Goal: Task Accomplishment & Management: Complete application form

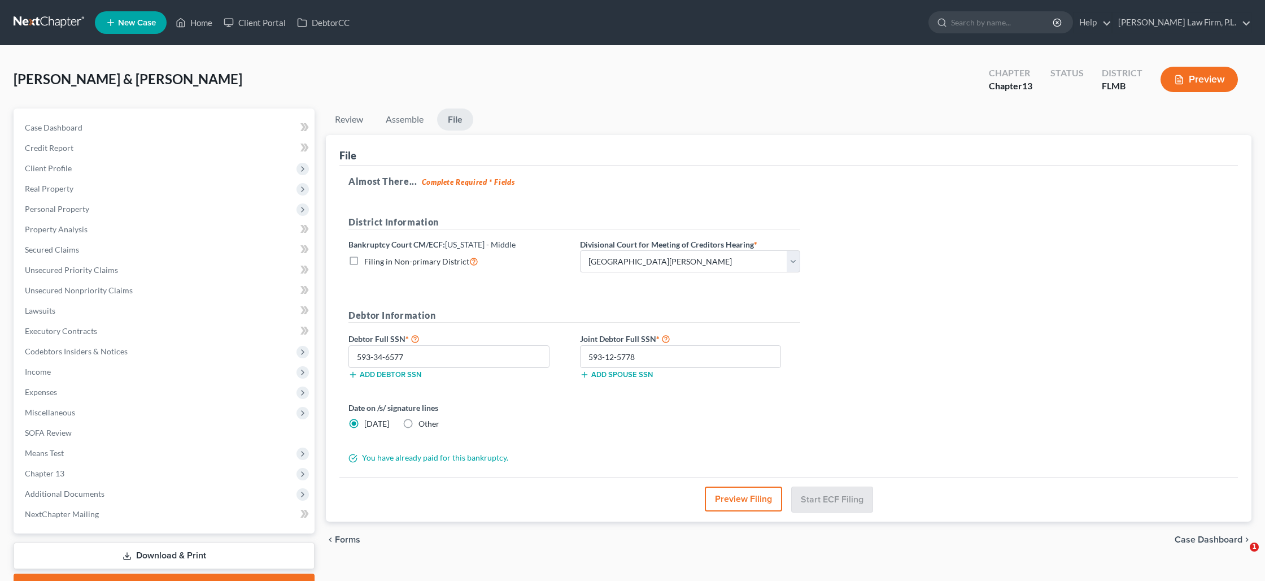
select select "0"
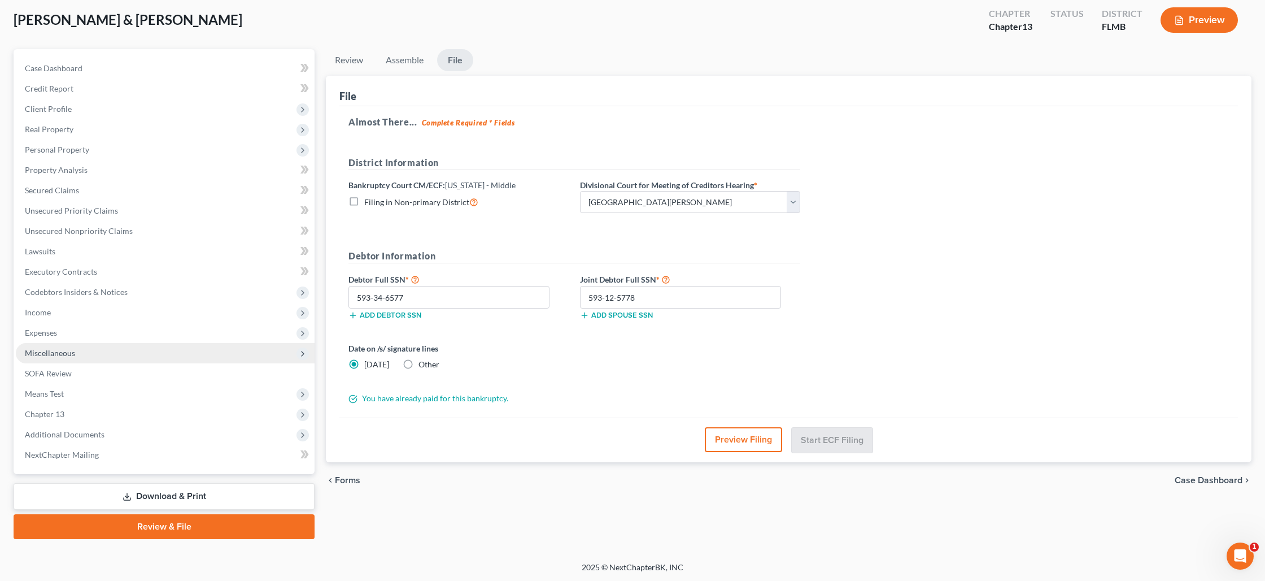
click at [25, 348] on span "Miscellaneous" at bounding box center [50, 353] width 50 height 10
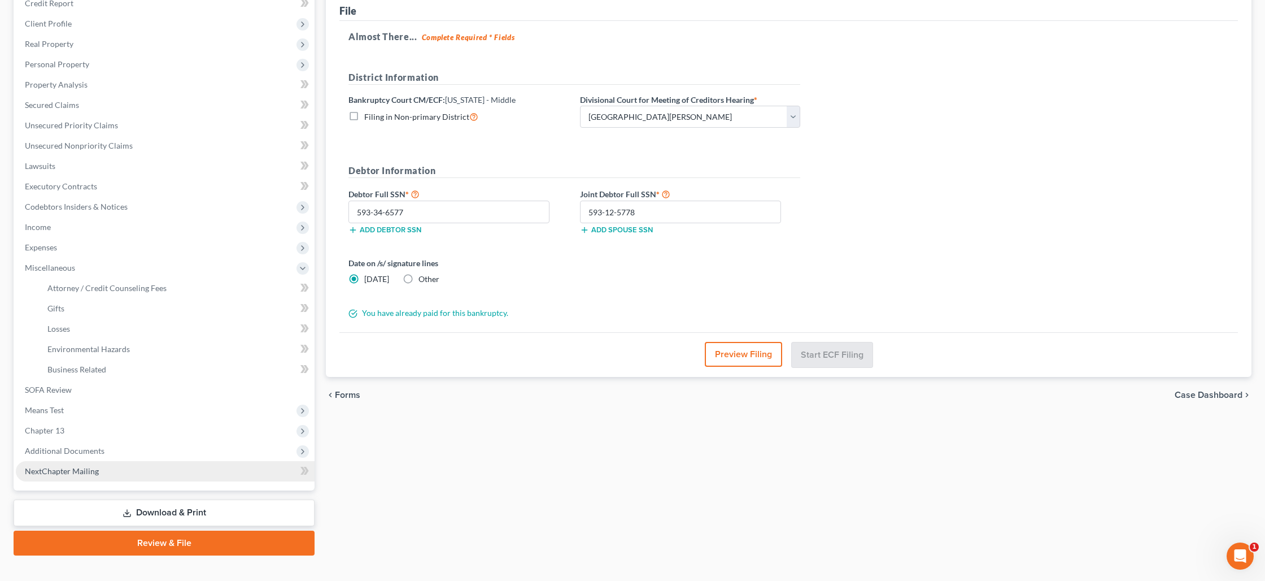
scroll to position [161, 0]
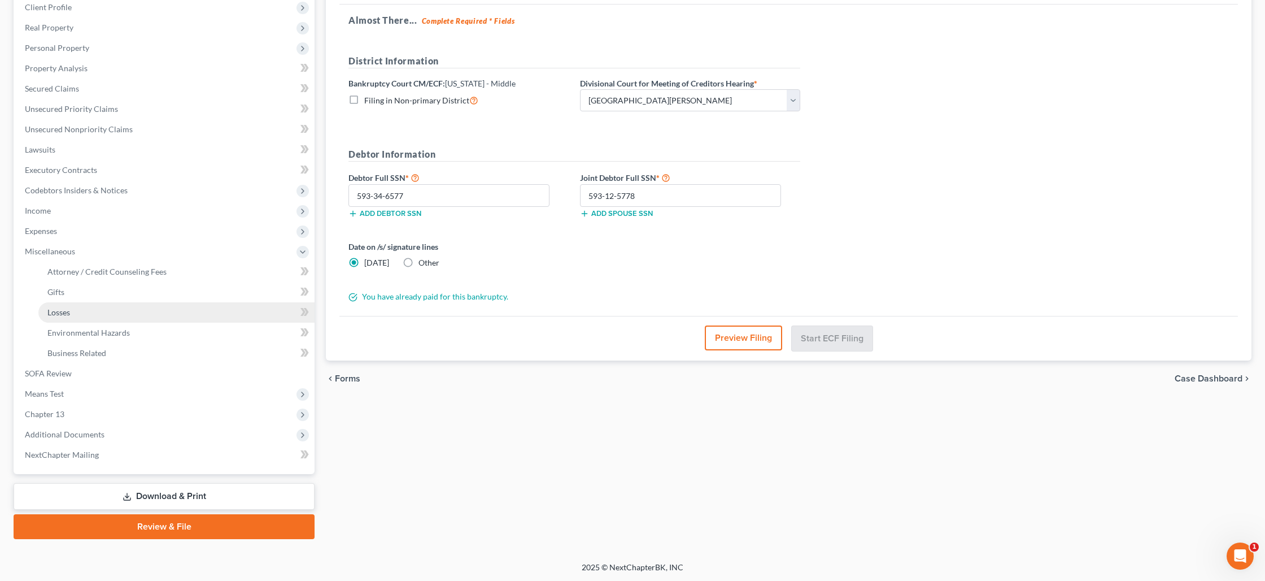
click at [56, 316] on link "Losses" at bounding box center [176, 312] width 276 height 20
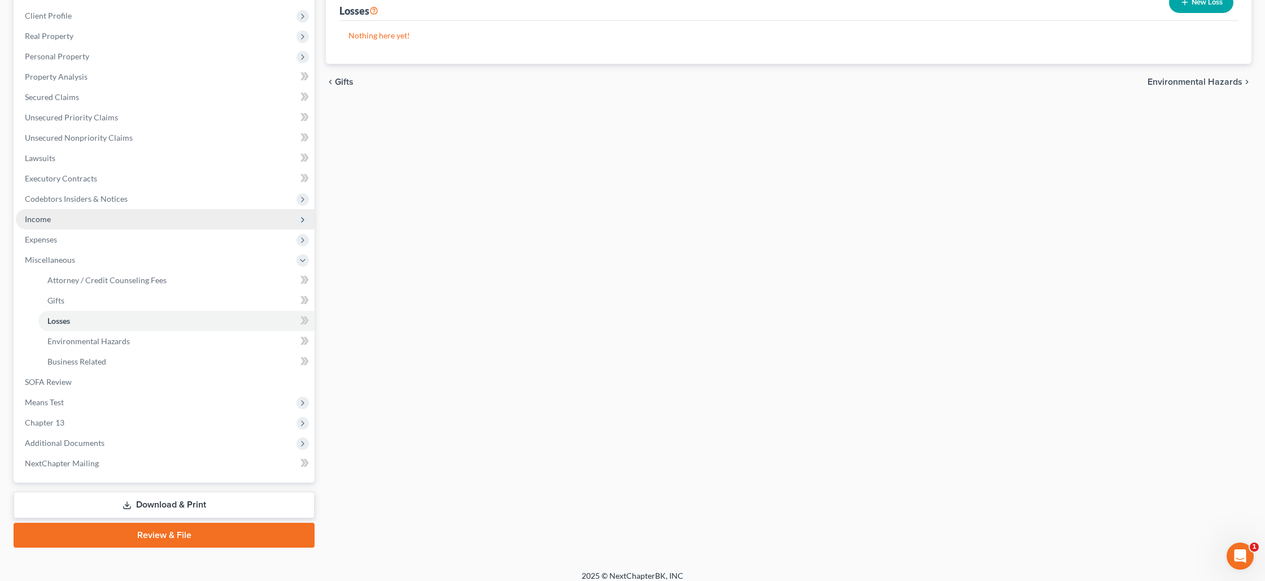
scroll to position [161, 0]
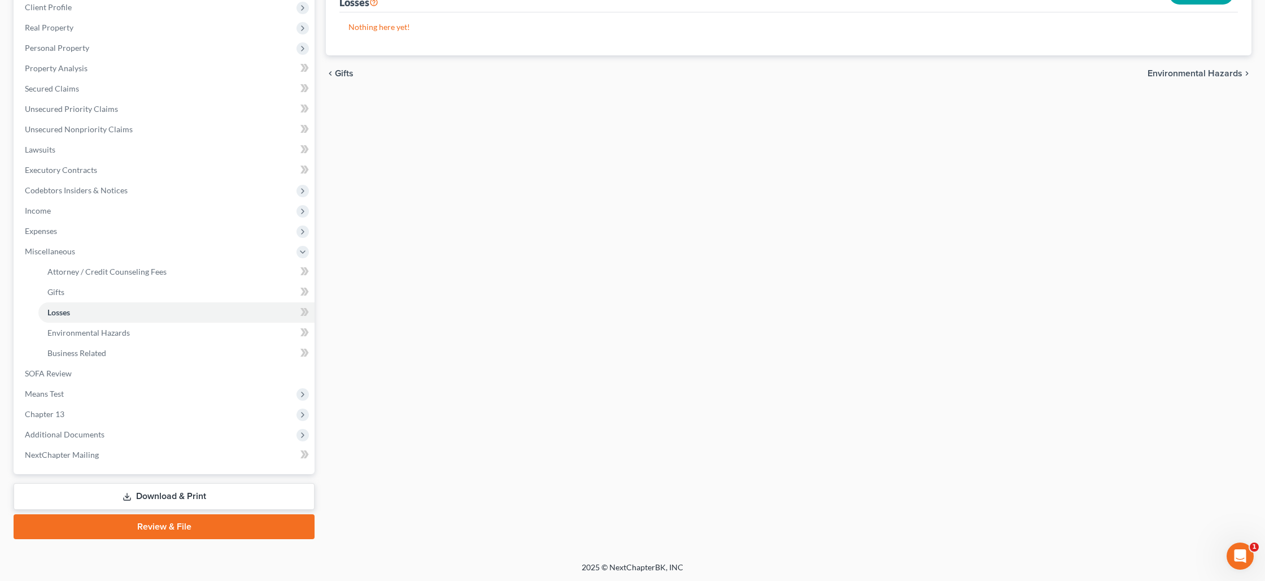
click at [136, 529] on link "Review & File" at bounding box center [164, 526] width 301 height 25
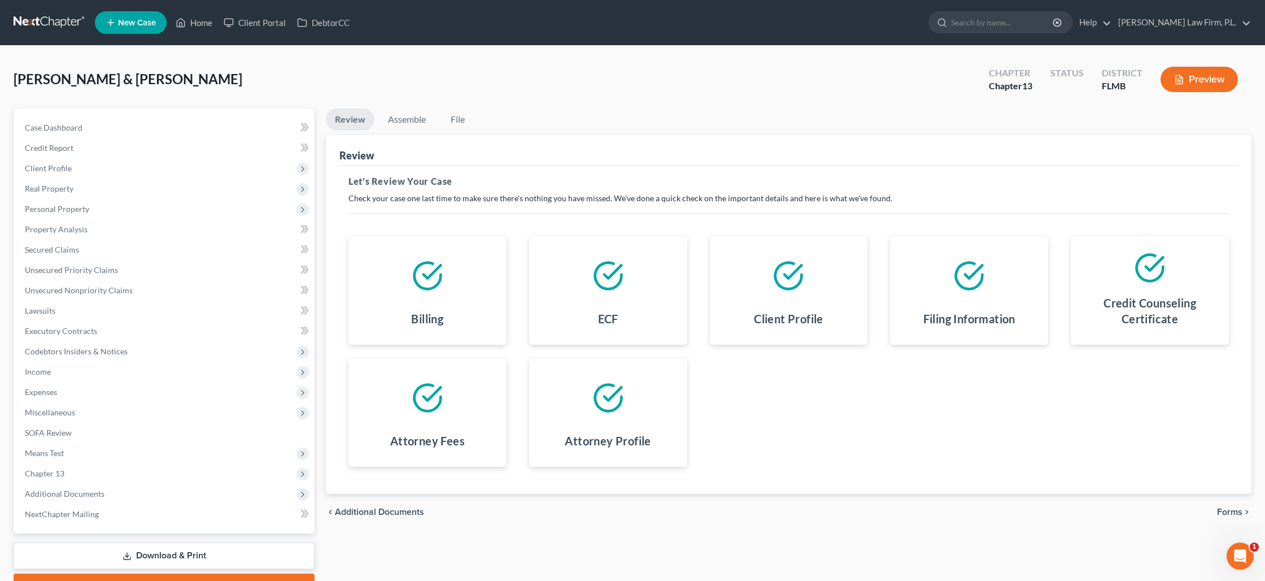
click at [1227, 514] on span "Forms" at bounding box center [1229, 511] width 25 height 9
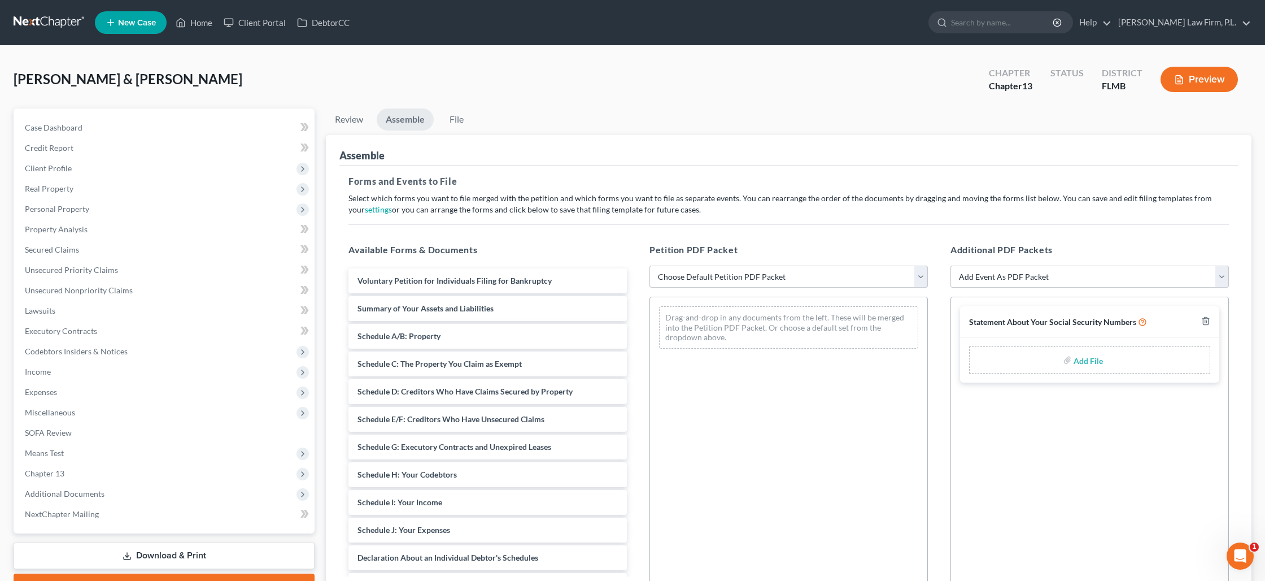
click at [801, 277] on select "Choose Default Petition PDF Packet Complete Bankruptcy Petition (all forms and …" at bounding box center [788, 276] width 278 height 23
select select "1"
click at [649, 265] on select "Choose Default Petition PDF Packet Complete Bankruptcy Petition (all forms and …" at bounding box center [788, 276] width 278 height 23
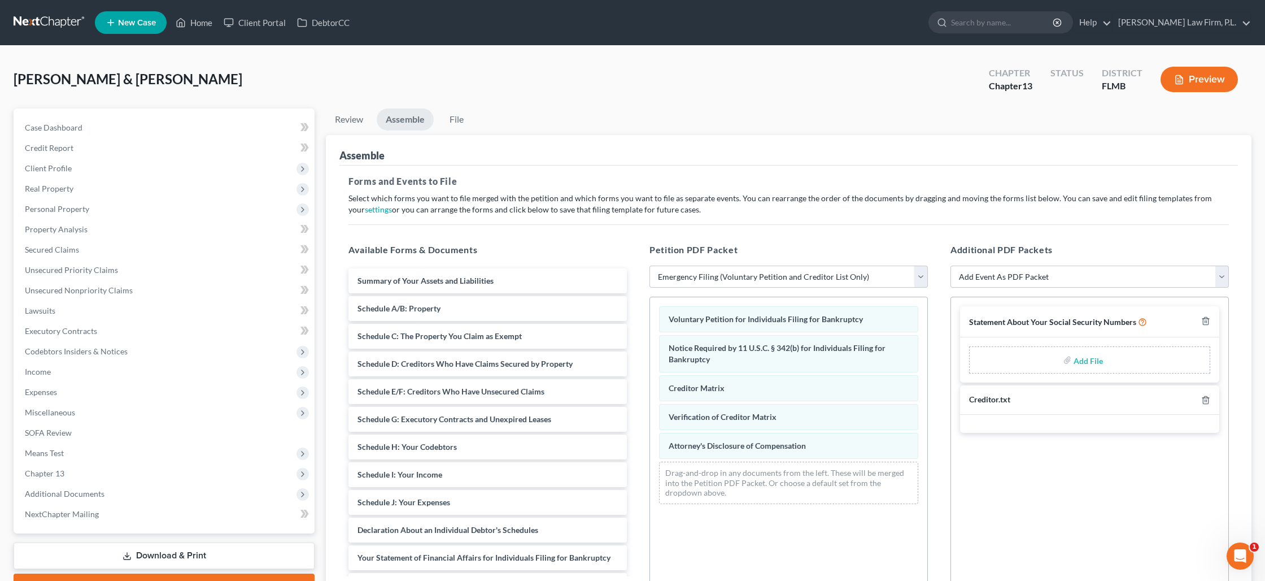
click at [1084, 360] on input "file" at bounding box center [1087, 360] width 27 height 20
type input "C:\fakepath\Knight - Statement of SS.pdf"
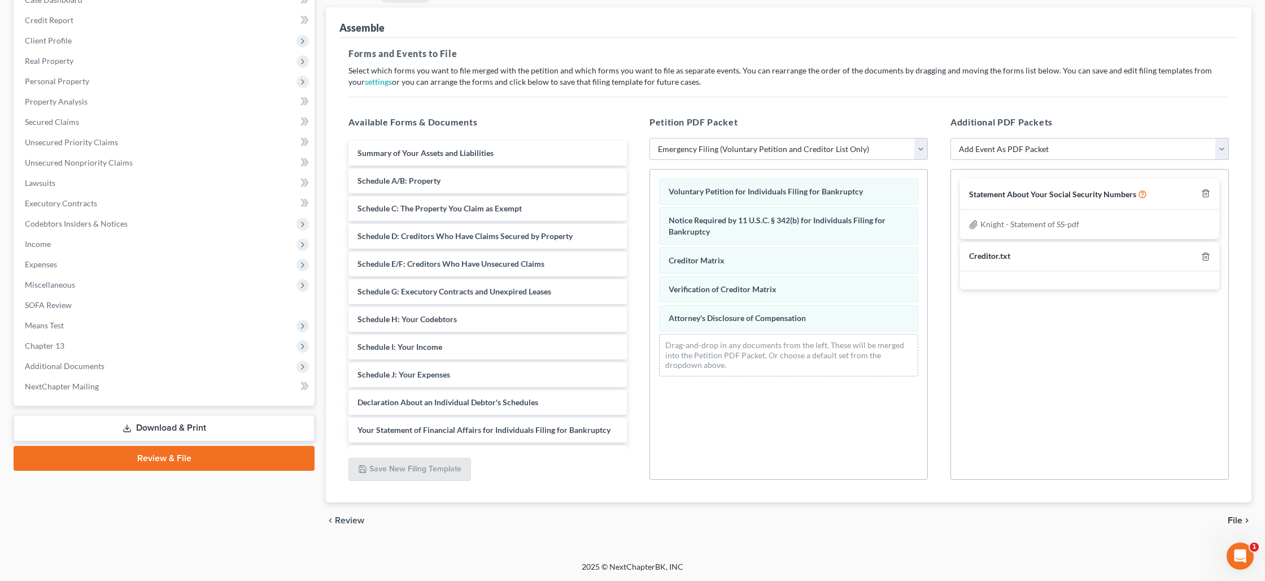
click at [1231, 517] on span "File" at bounding box center [1235, 520] width 15 height 9
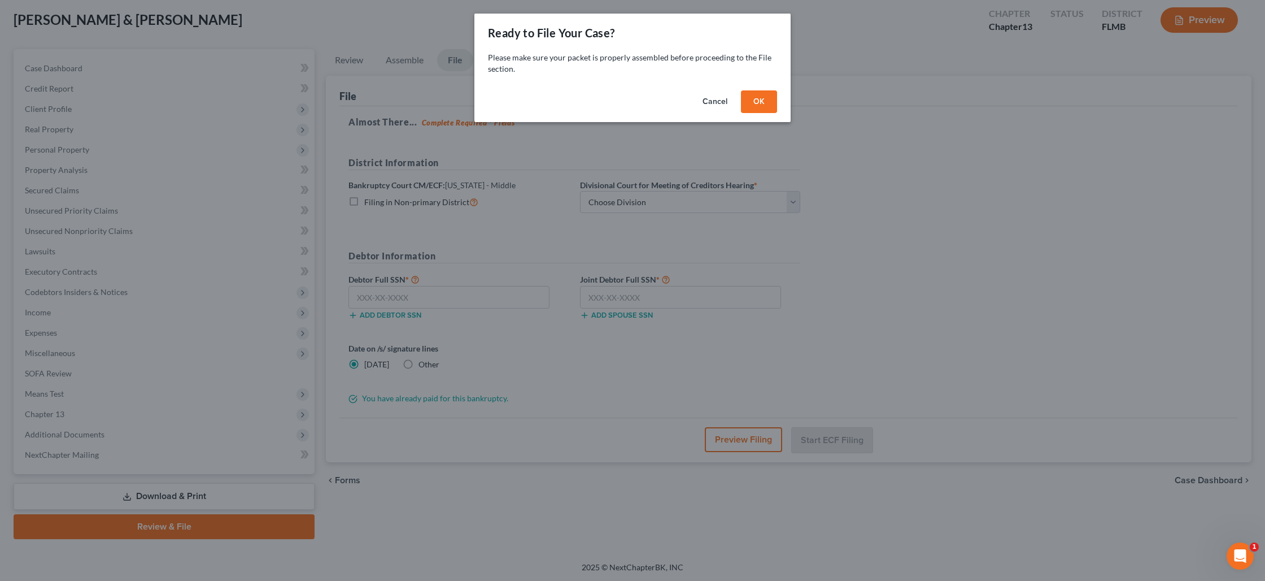
click at [755, 107] on button "OK" at bounding box center [759, 101] width 36 height 23
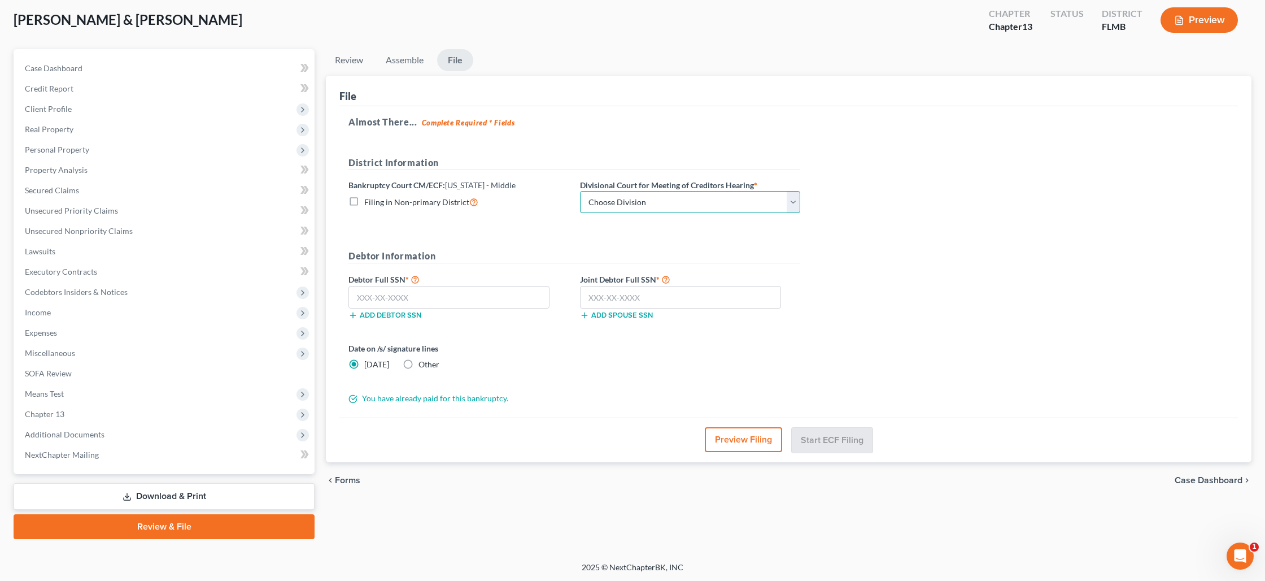
click at [593, 208] on select "Choose Division [GEOGRAPHIC_DATA][PERSON_NAME] [GEOGRAPHIC_DATA] [GEOGRAPHIC_DA…" at bounding box center [690, 202] width 220 height 23
select select "0"
click at [580, 191] on select "Choose Division [GEOGRAPHIC_DATA][PERSON_NAME] [GEOGRAPHIC_DATA] [GEOGRAPHIC_DA…" at bounding box center [690, 202] width 220 height 23
click at [386, 304] on input "text" at bounding box center [448, 297] width 201 height 23
type input "5"
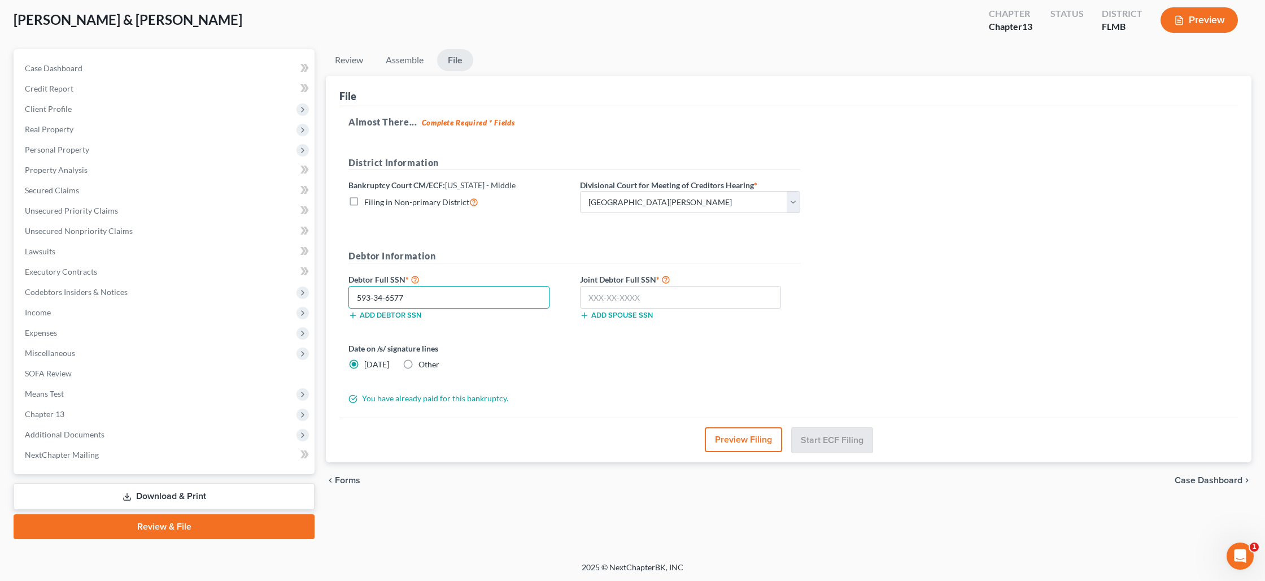
type input "593-34-6577"
type input "593-12-5778"
click at [823, 434] on button "Start ECF Filing" at bounding box center [832, 439] width 81 height 25
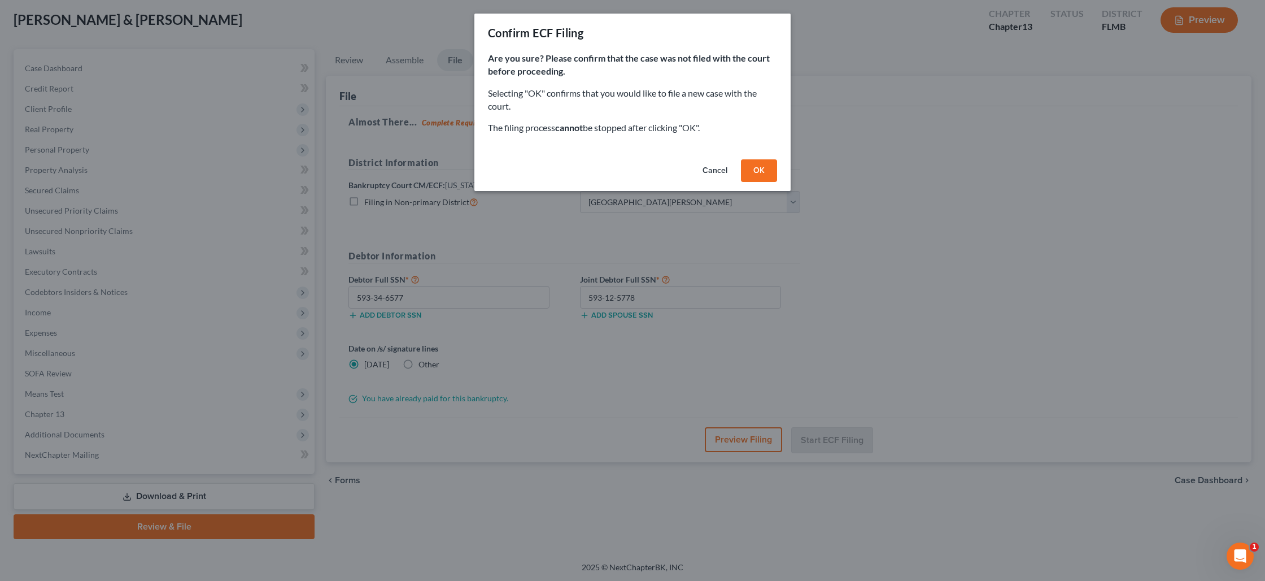
click at [751, 176] on button "OK" at bounding box center [759, 170] width 36 height 23
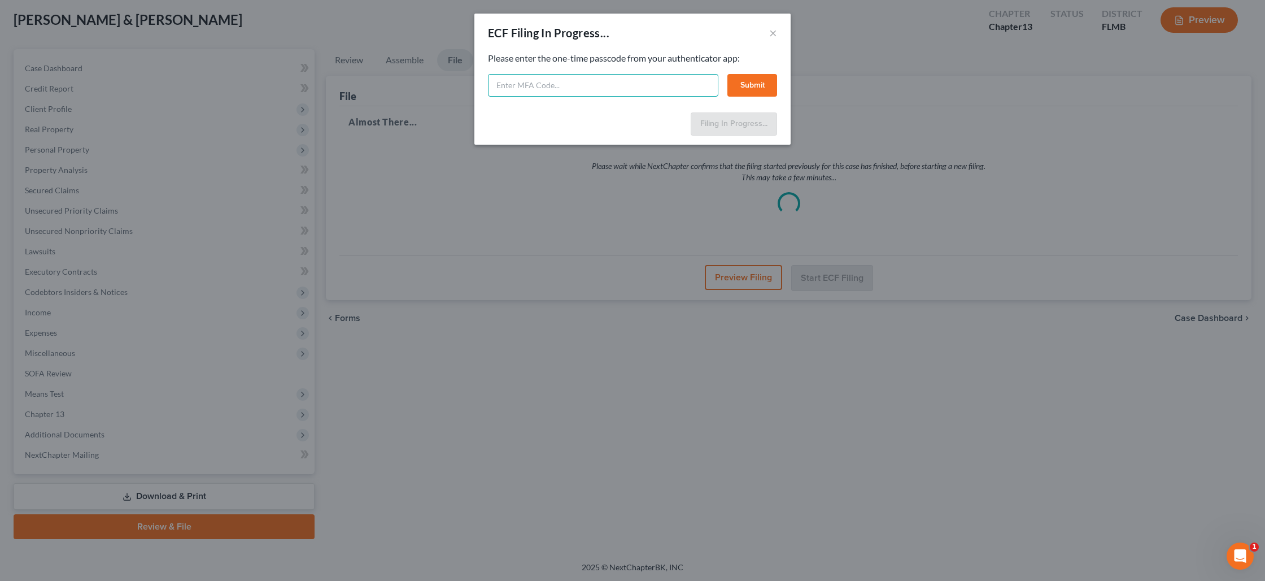
click at [559, 85] on input "text" at bounding box center [603, 85] width 230 height 23
paste input "jka6-rbaq-1wid-ei0a"
type input "jka6-rbaq-1wid-ei0a"
click at [747, 91] on button "Submit" at bounding box center [752, 85] width 50 height 23
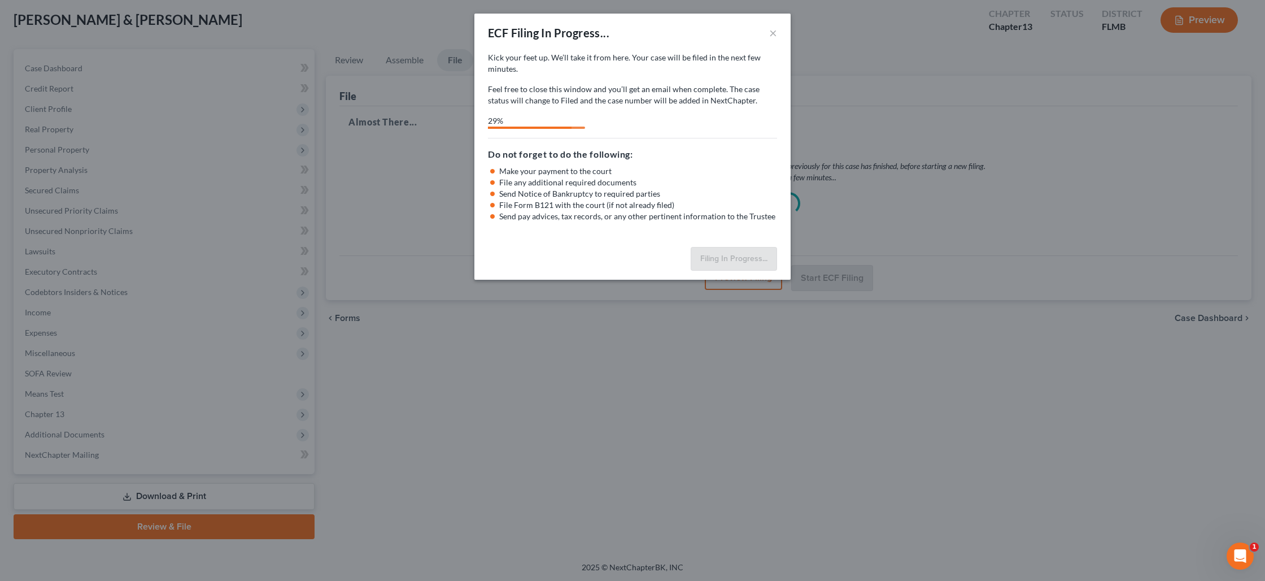
select select "0"
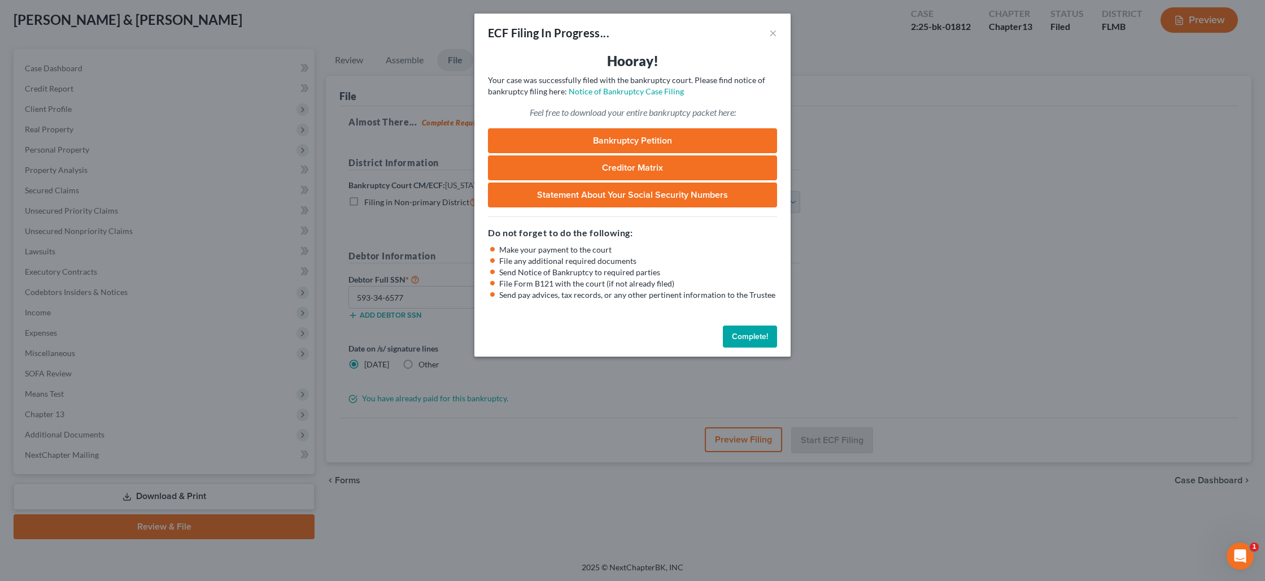
click at [746, 335] on button "Complete!" at bounding box center [750, 336] width 54 height 23
